Goal: Check status: Check status

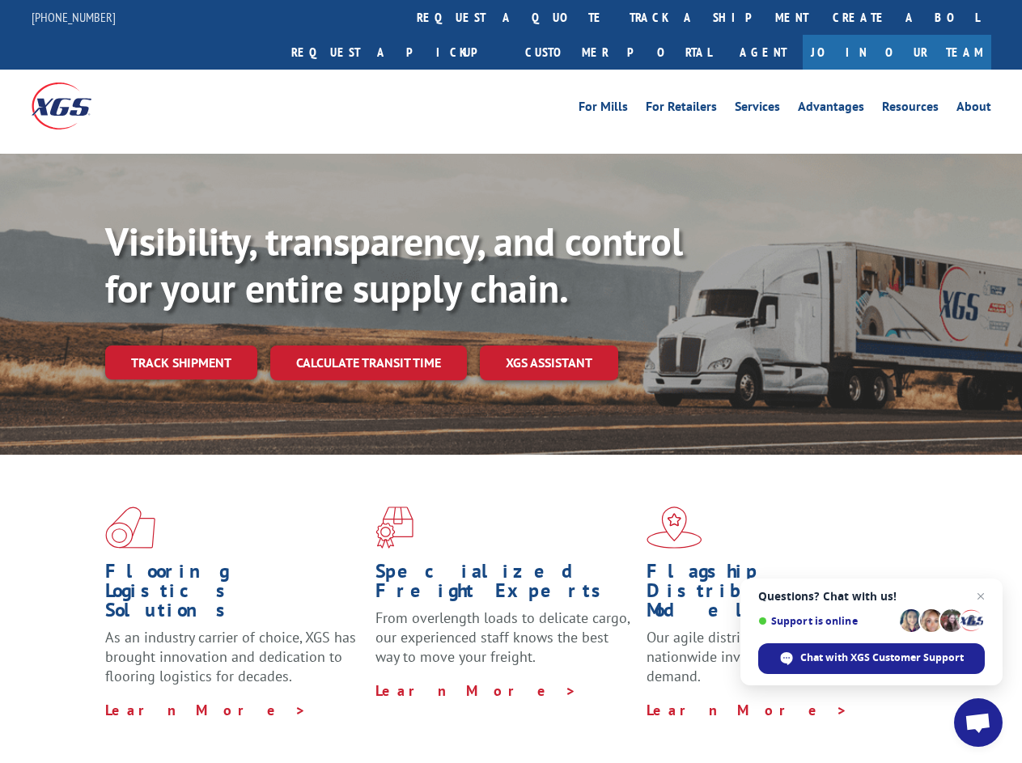
click at [510, 381] on div "Visibility, transparency, and control for your entire supply chain. Track shipm…" at bounding box center [563, 331] width 916 height 226
click at [617, 17] on link "track a shipment" at bounding box center [718, 17] width 203 height 35
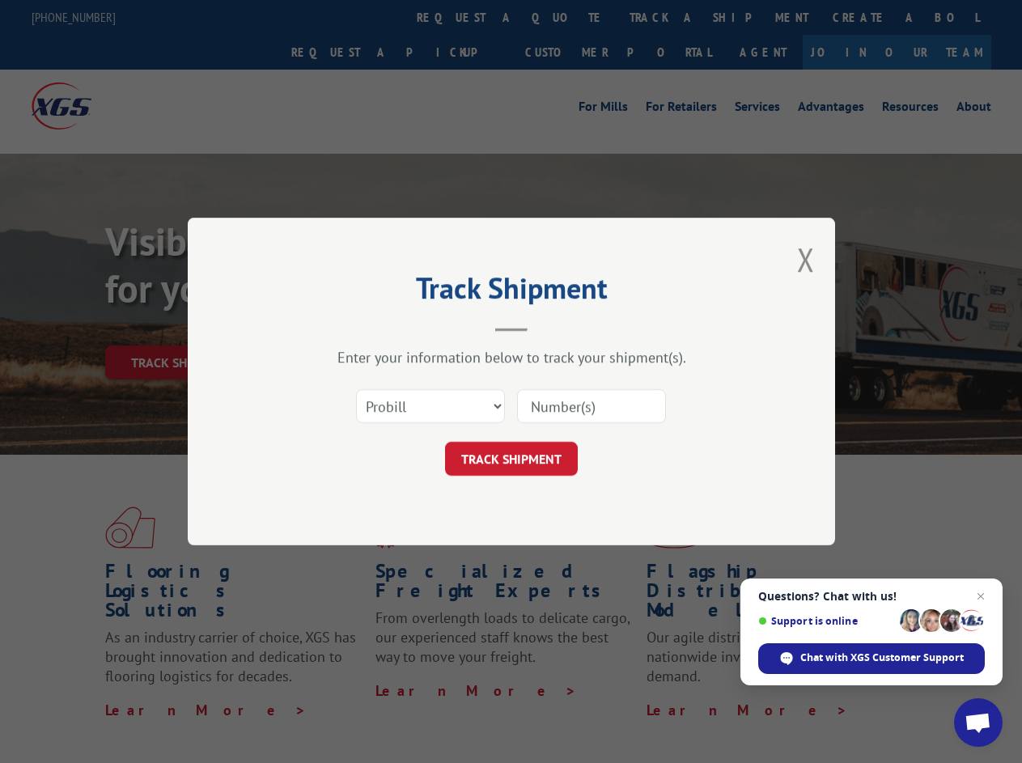
click at [565, 17] on div "Track Shipment Enter your information below to track your shipment(s). Select c…" at bounding box center [511, 381] width 1022 height 763
click at [666, 17] on div "Track Shipment Enter your information below to track your shipment(s). Select c…" at bounding box center [511, 381] width 1022 height 763
click at [180, 327] on div "Track Shipment Enter your information below to track your shipment(s). Select c…" at bounding box center [511, 381] width 1022 height 763
click at [367, 327] on header "Track Shipment" at bounding box center [511, 304] width 485 height 55
click at [549, 327] on header "Track Shipment" at bounding box center [511, 304] width 485 height 55
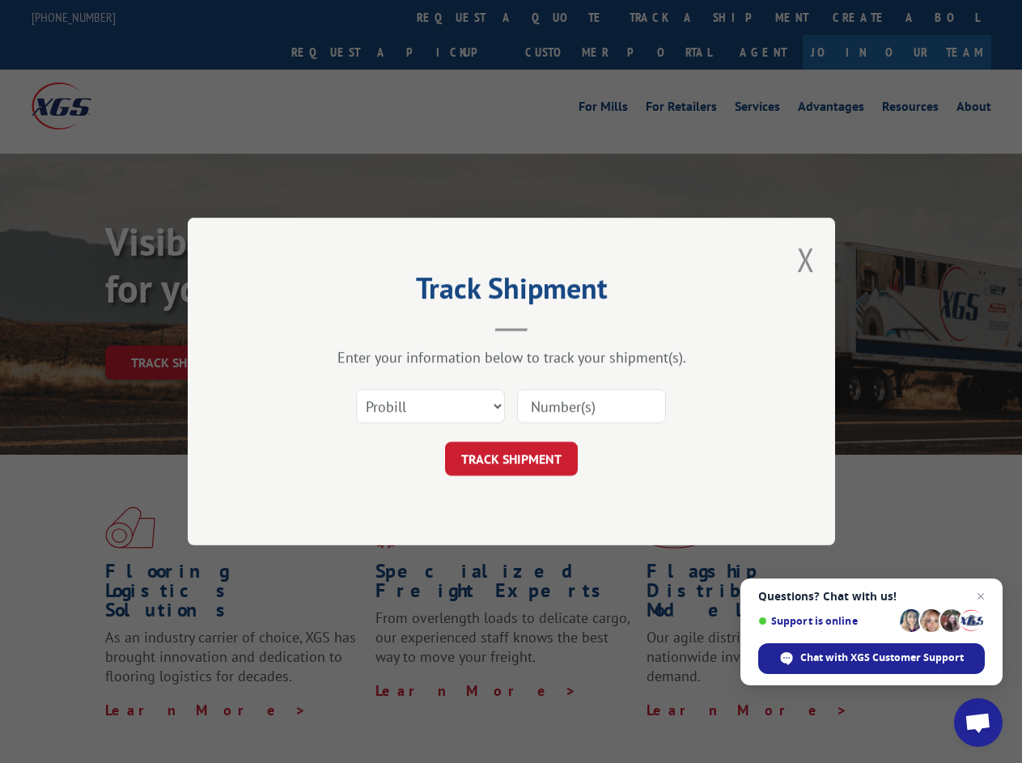
click at [978, 722] on span "Open chat" at bounding box center [977, 724] width 27 height 23
